Goal: Transaction & Acquisition: Purchase product/service

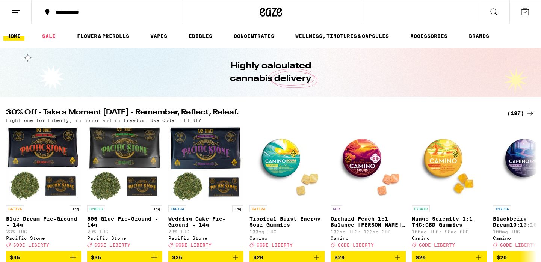
click at [518, 114] on div "(197)" at bounding box center [521, 113] width 28 height 9
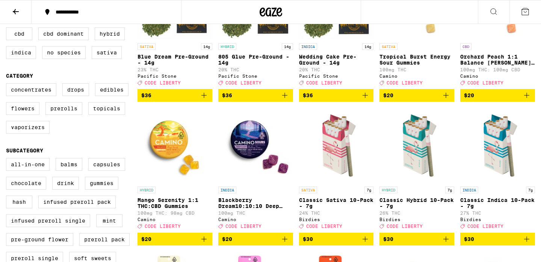
scroll to position [148, 0]
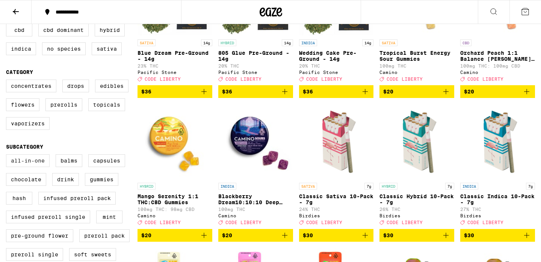
click at [38, 167] on label "All-In-One" at bounding box center [28, 160] width 44 height 13
click at [8, 156] on input "All-In-One" at bounding box center [8, 155] width 0 height 0
checkbox input "true"
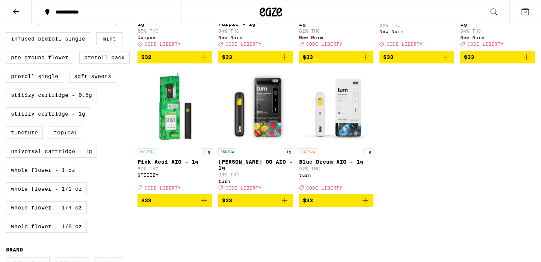
scroll to position [332, 0]
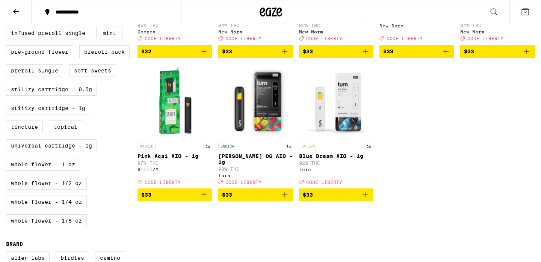
click at [250, 199] on span "$33" at bounding box center [255, 194] width 67 height 9
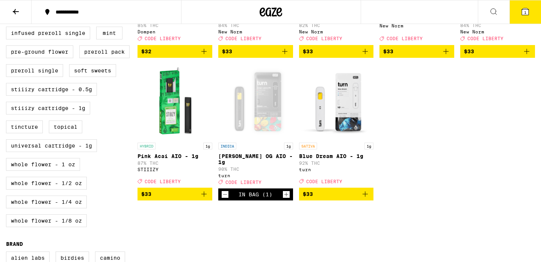
scroll to position [356, 0]
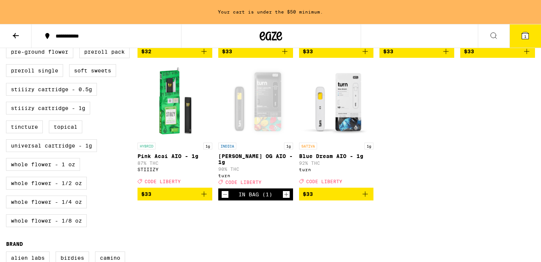
click at [329, 199] on span "$33" at bounding box center [336, 194] width 67 height 9
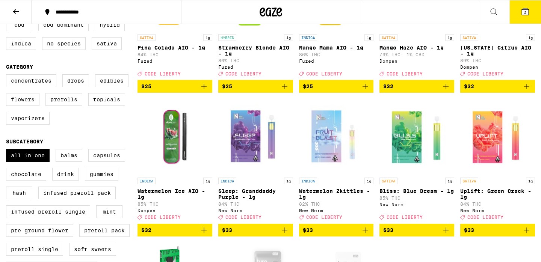
scroll to position [141, 0]
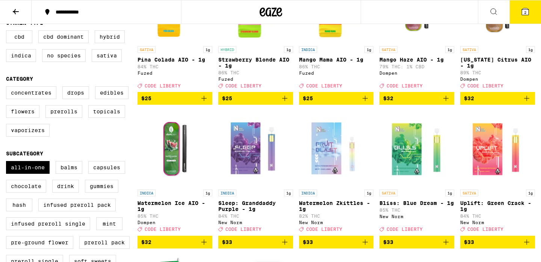
click at [529, 10] on icon at bounding box center [524, 11] width 9 height 9
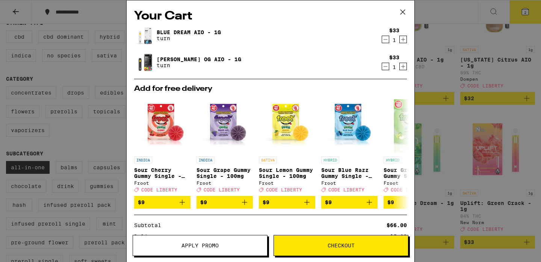
click at [205, 240] on button "Apply Promo" at bounding box center [200, 245] width 135 height 21
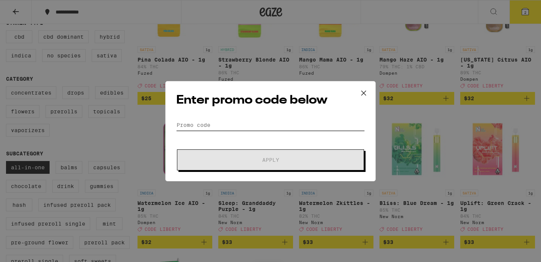
click at [198, 121] on input "Promo Code" at bounding box center [270, 124] width 189 height 11
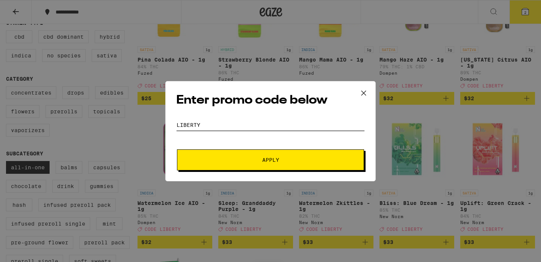
type input "Liberty"
click at [261, 158] on span "Apply" at bounding box center [270, 159] width 135 height 5
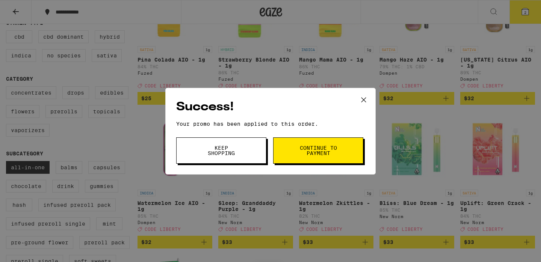
click at [314, 154] on span "Continue to payment" at bounding box center [318, 150] width 38 height 11
